Goal: Information Seeking & Learning: Learn about a topic

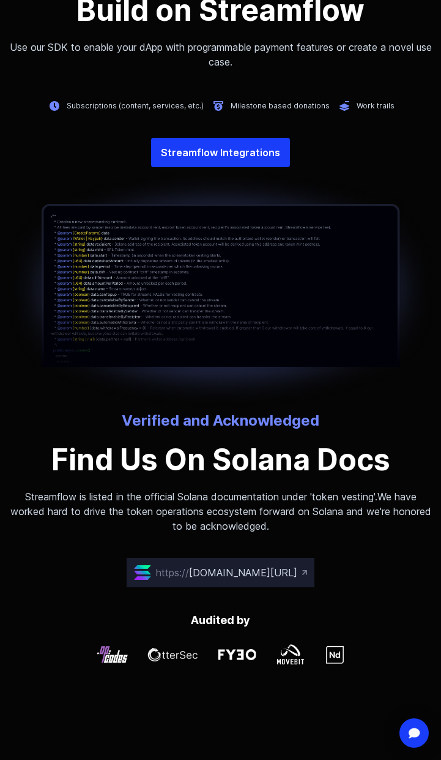
scroll to position [3814, 0]
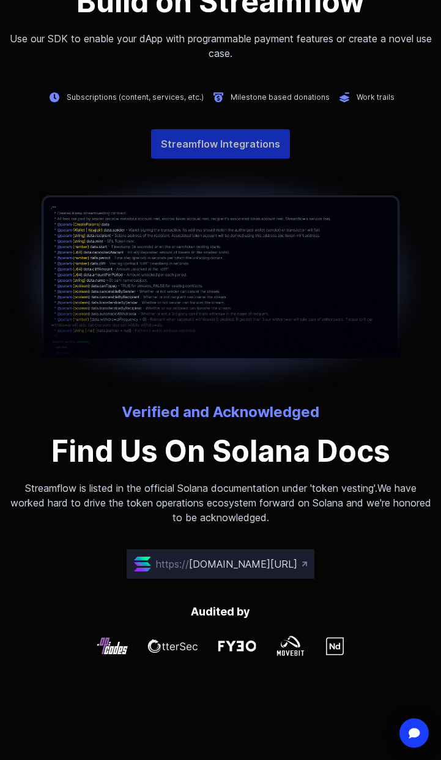
click at [232, 159] on link "Streamflow Integrations" at bounding box center [220, 143] width 139 height 29
